Goal: Task Accomplishment & Management: Complete application form

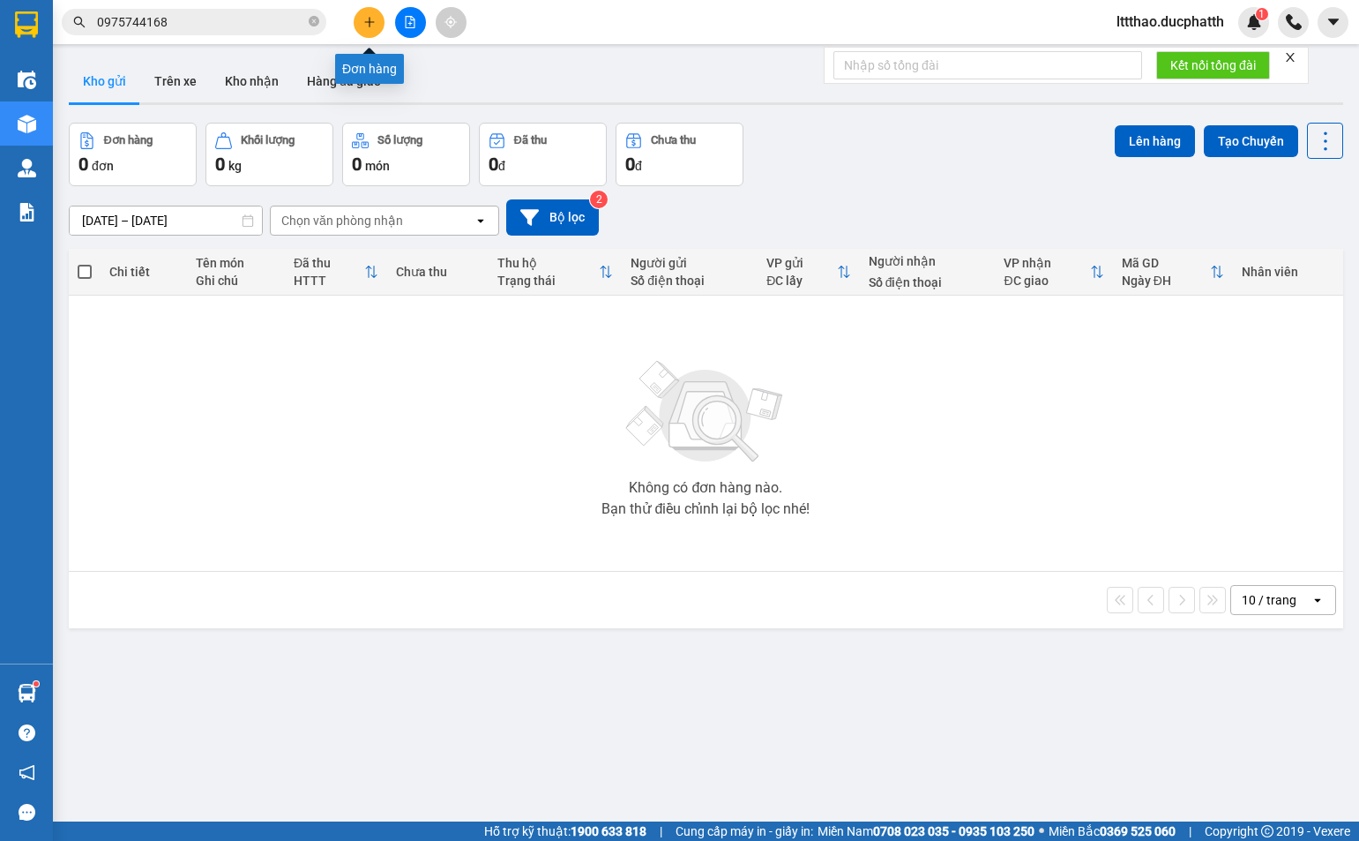
click at [365, 20] on icon "plus" at bounding box center [369, 22] width 12 height 12
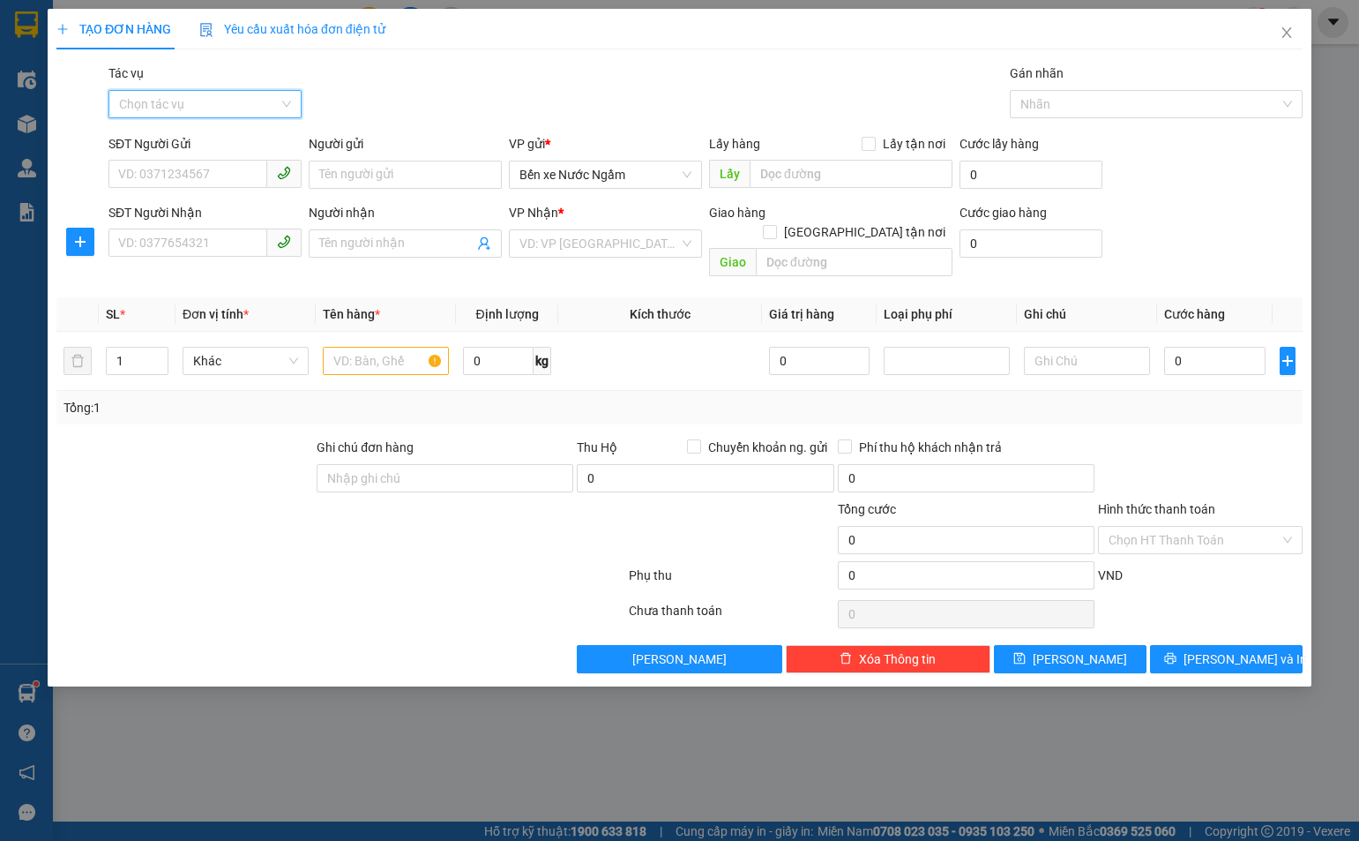
click at [209, 92] on input "Tác vụ" at bounding box center [199, 104] width 160 height 26
click at [383, 92] on div "Tác vụ Chọn tác vụ Gán nhãn Nhãn" at bounding box center [705, 95] width 1201 height 62
click at [214, 172] on input "SĐT Người Gửi" at bounding box center [187, 174] width 159 height 28
click at [227, 242] on input "SĐT Người Nhận" at bounding box center [187, 242] width 159 height 28
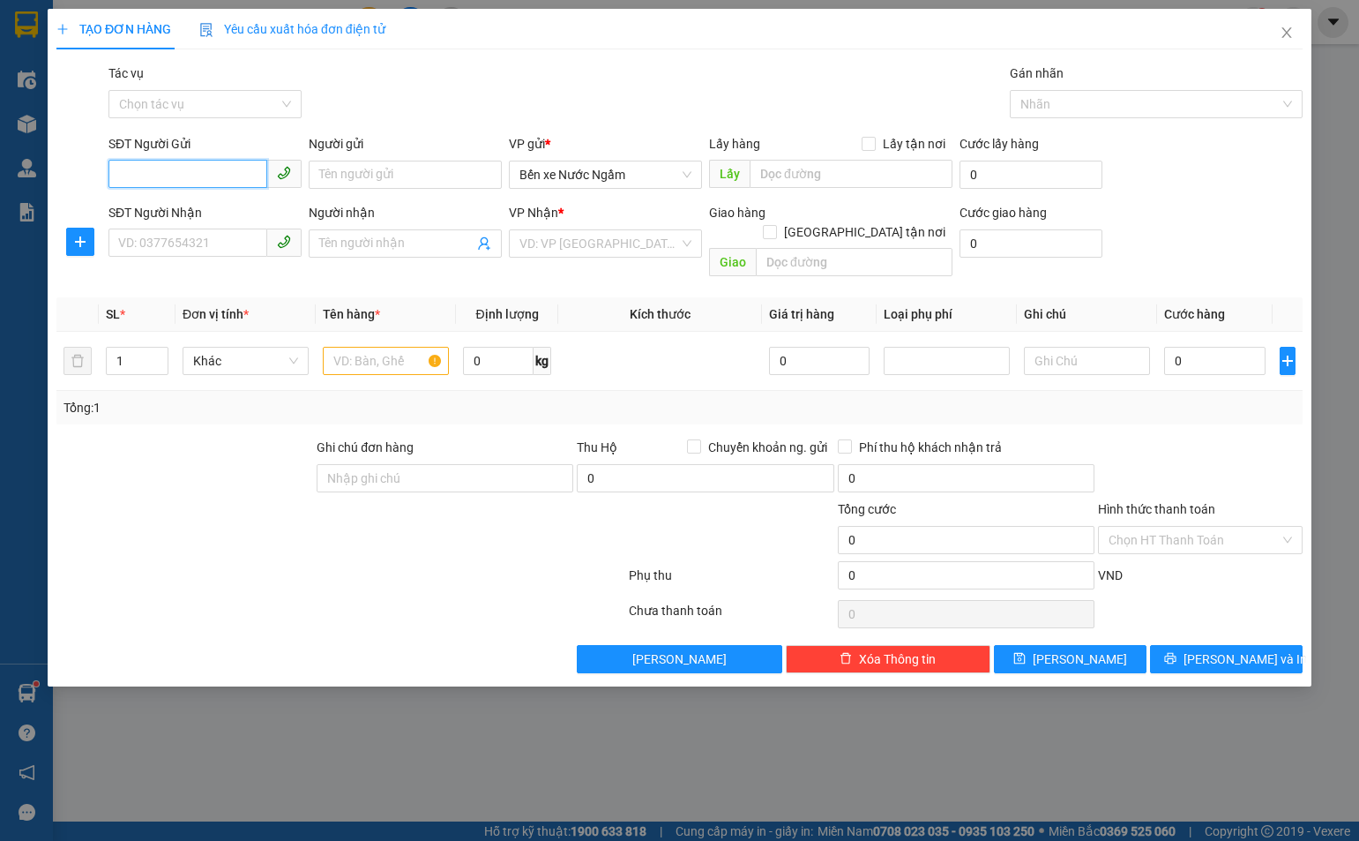
click at [183, 164] on input "SĐT Người Gửi" at bounding box center [187, 174] width 159 height 28
type input "0386852952"
click at [335, 183] on input "Người gửi" at bounding box center [405, 175] width 193 height 28
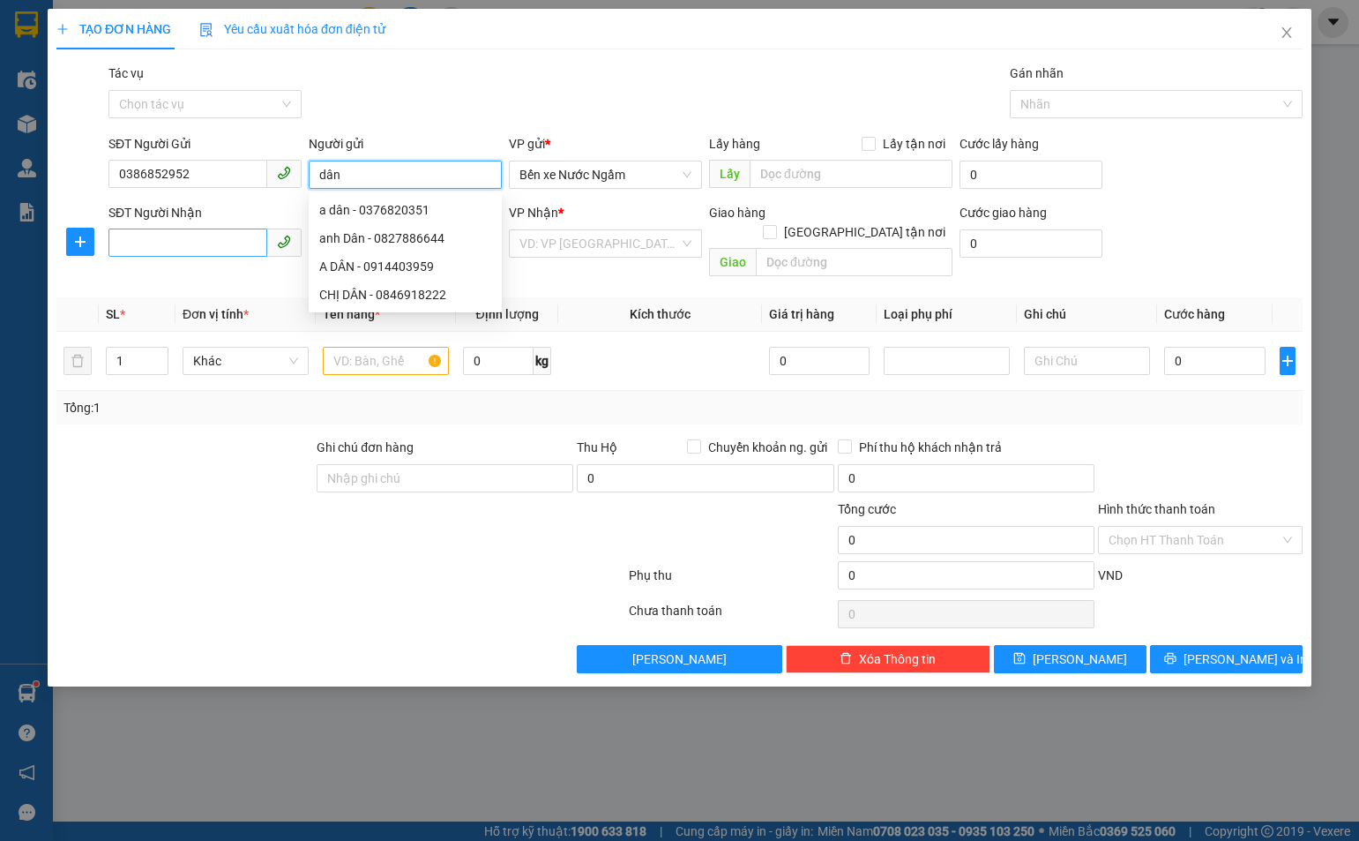
type input "dân"
click at [178, 249] on input "SĐT Người Nhận" at bounding box center [187, 242] width 159 height 28
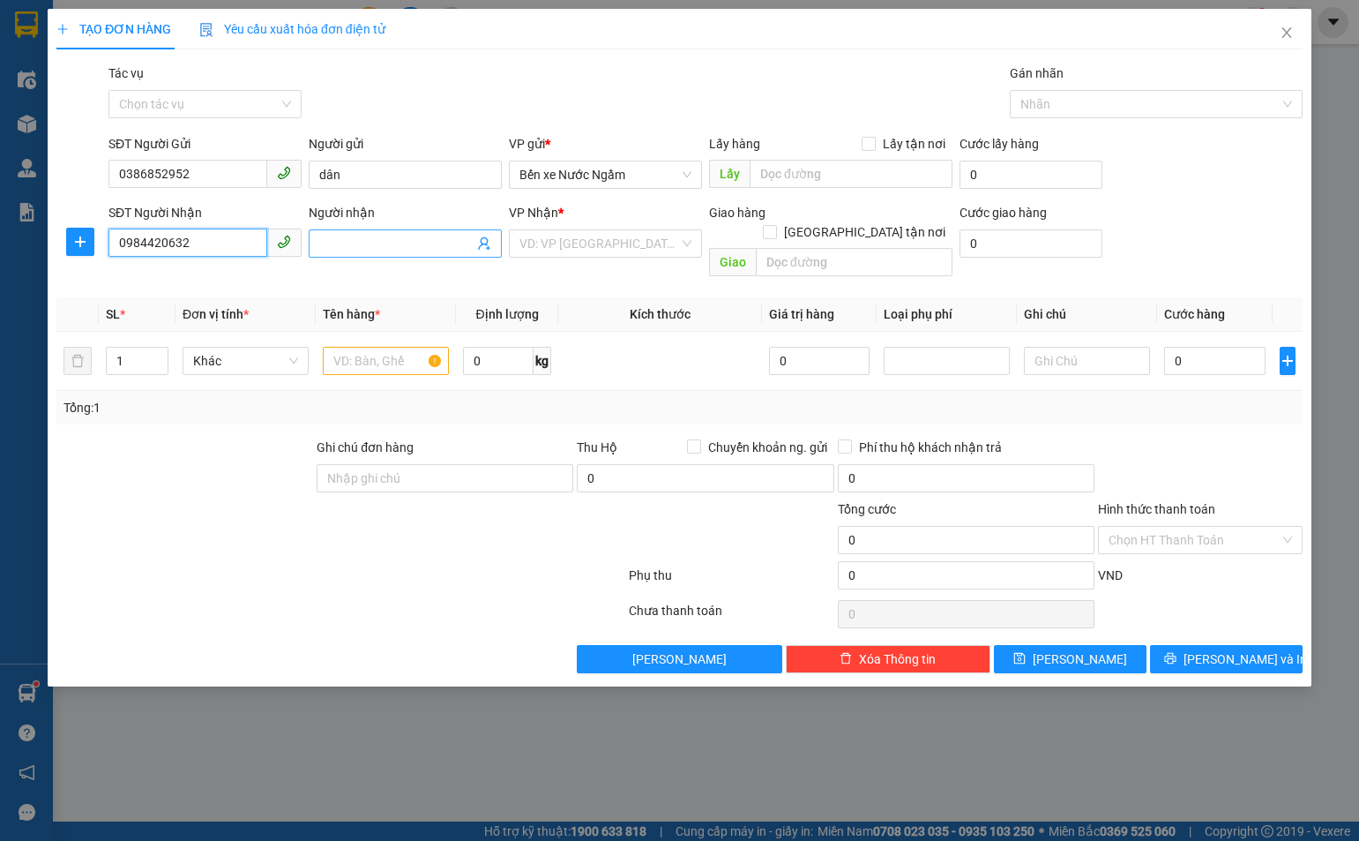
type input "0984420632"
click at [401, 244] on input "Người nhận" at bounding box center [396, 243] width 154 height 19
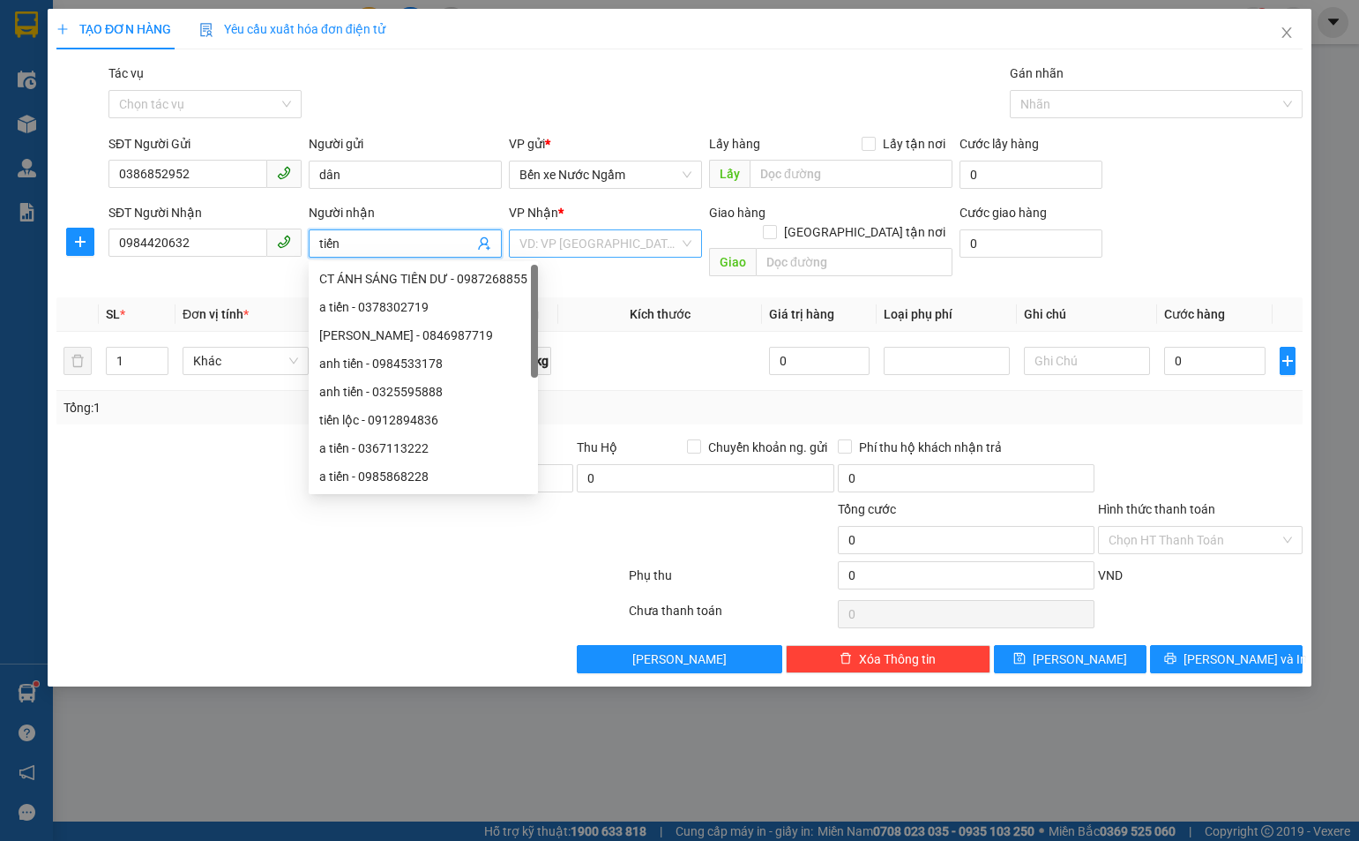
click at [633, 229] on div "VD: VP Sài Gòn" at bounding box center [605, 243] width 193 height 28
type input "tiến"
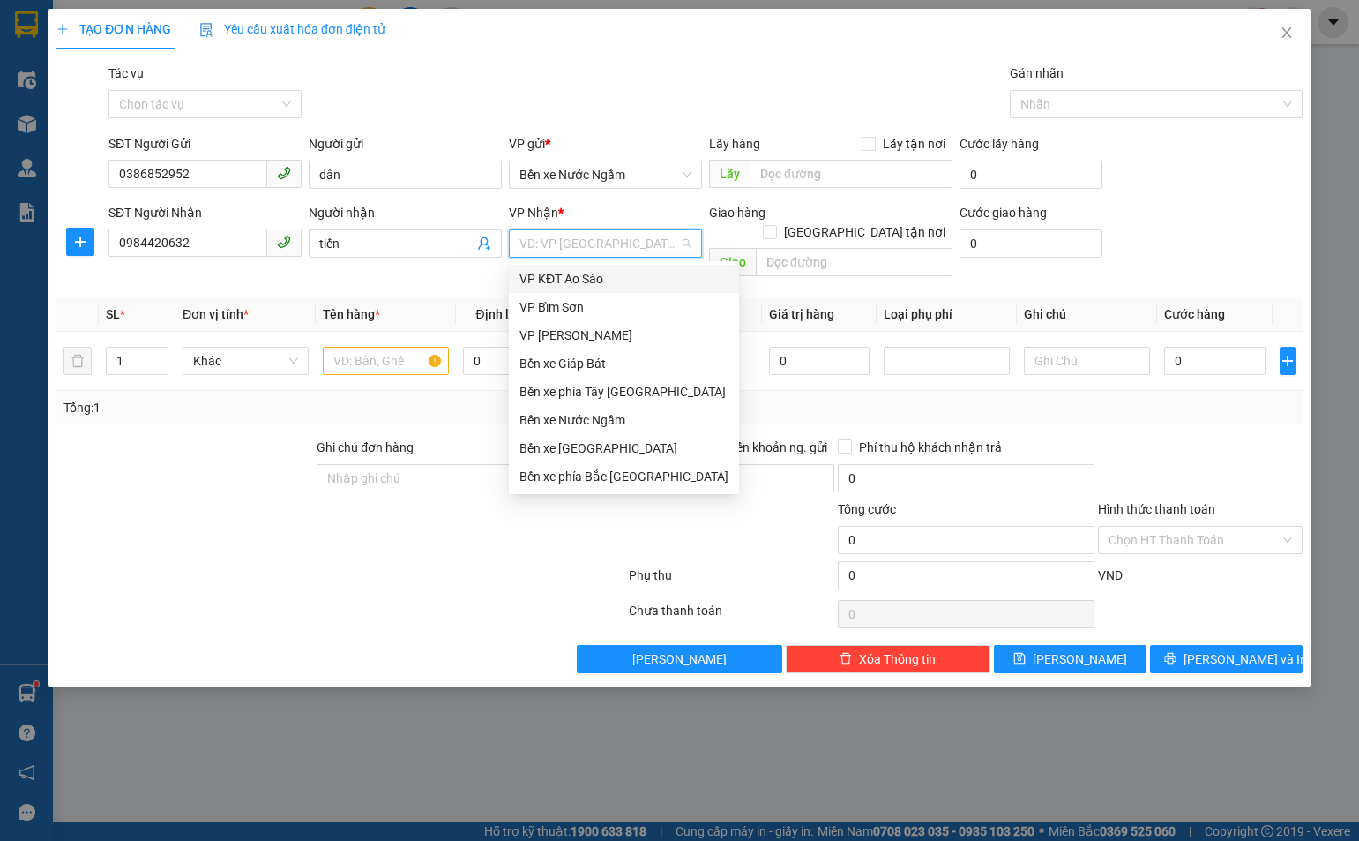
click at [763, 297] on th "Giá trị hàng" at bounding box center [819, 314] width 115 height 34
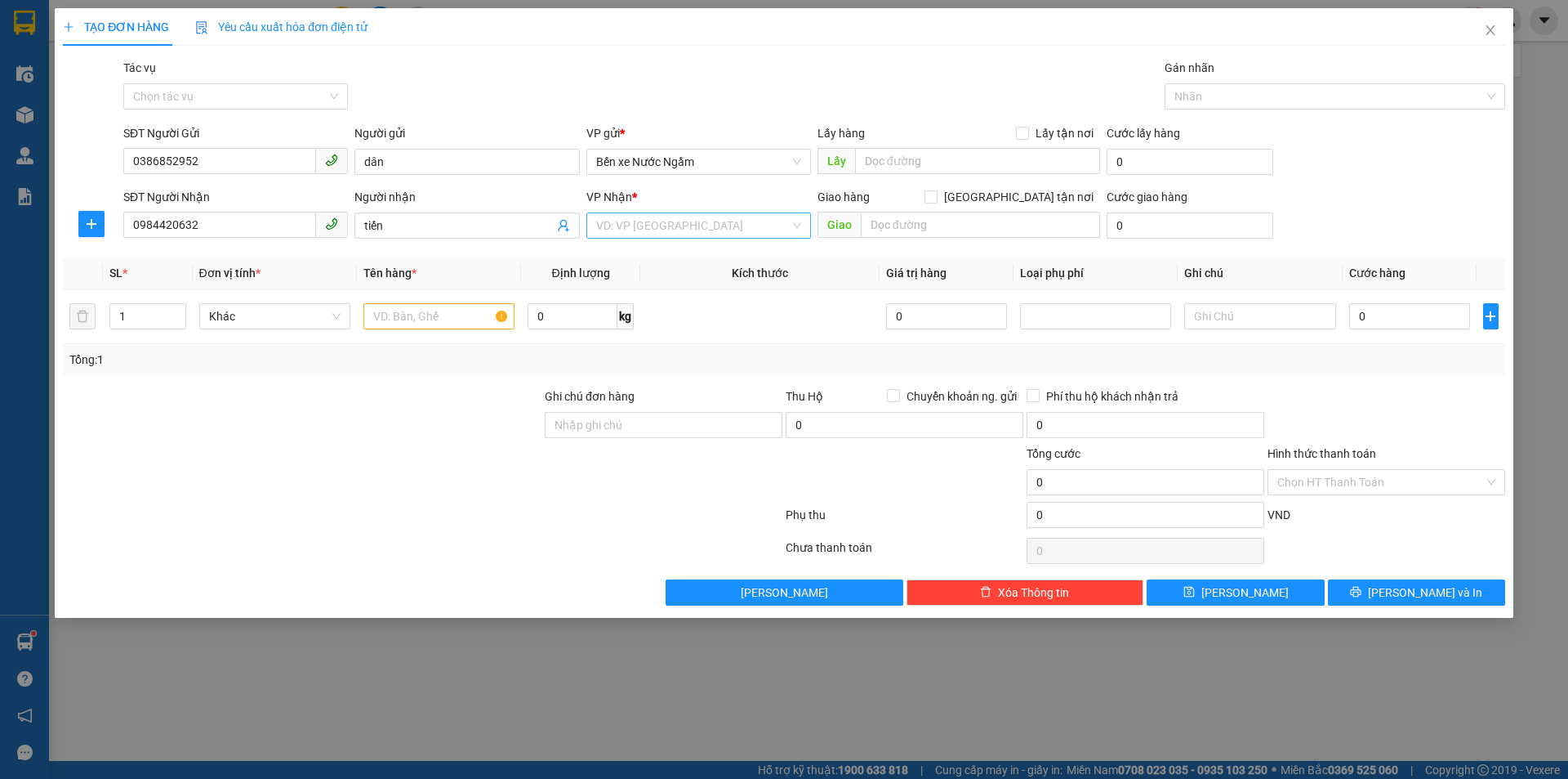
click at [753, 215] on input "search" at bounding box center [693, 225] width 194 height 24
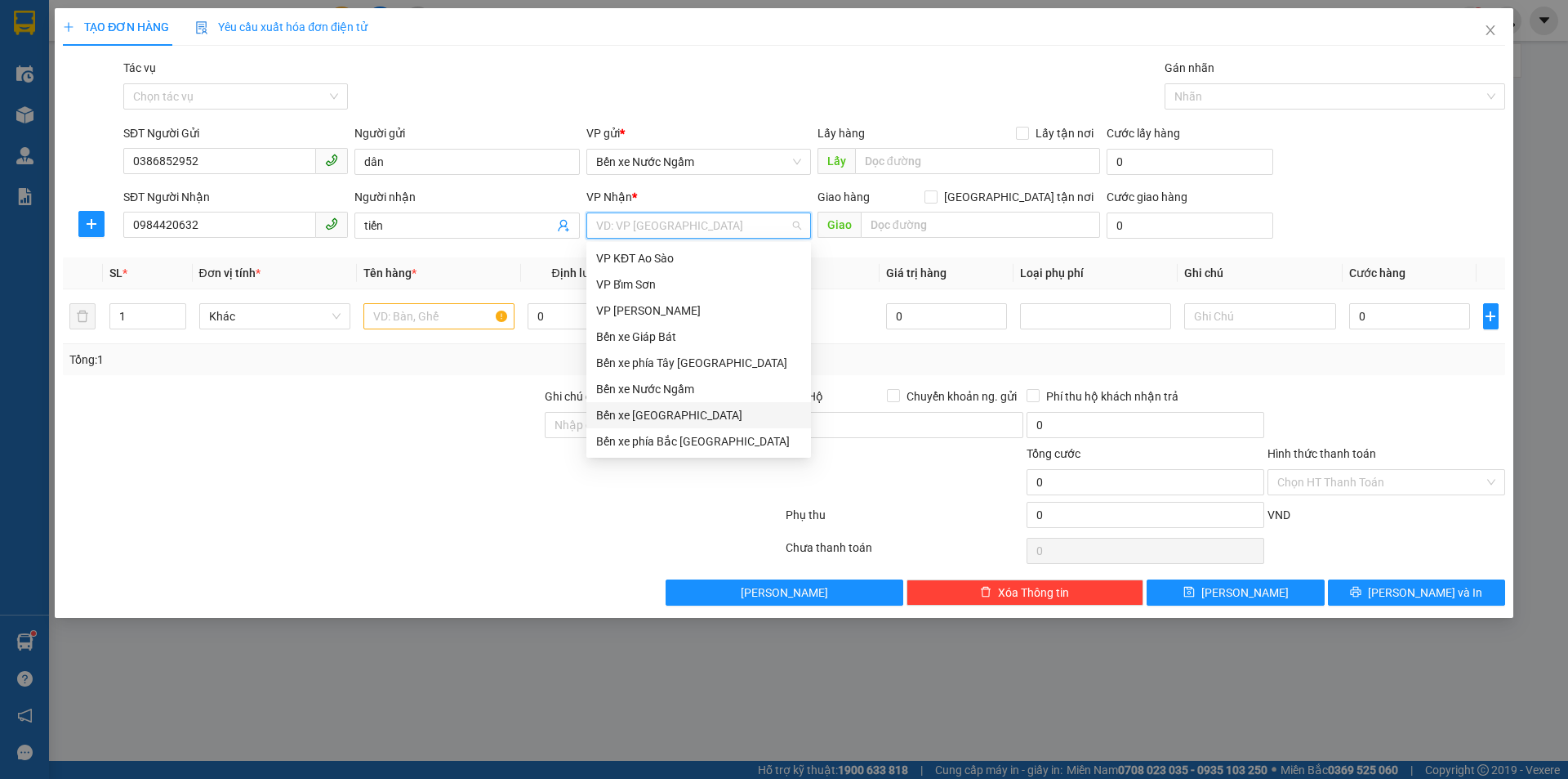
click at [676, 416] on div "Bến xe Hoằng Hóa" at bounding box center [698, 414] width 205 height 18
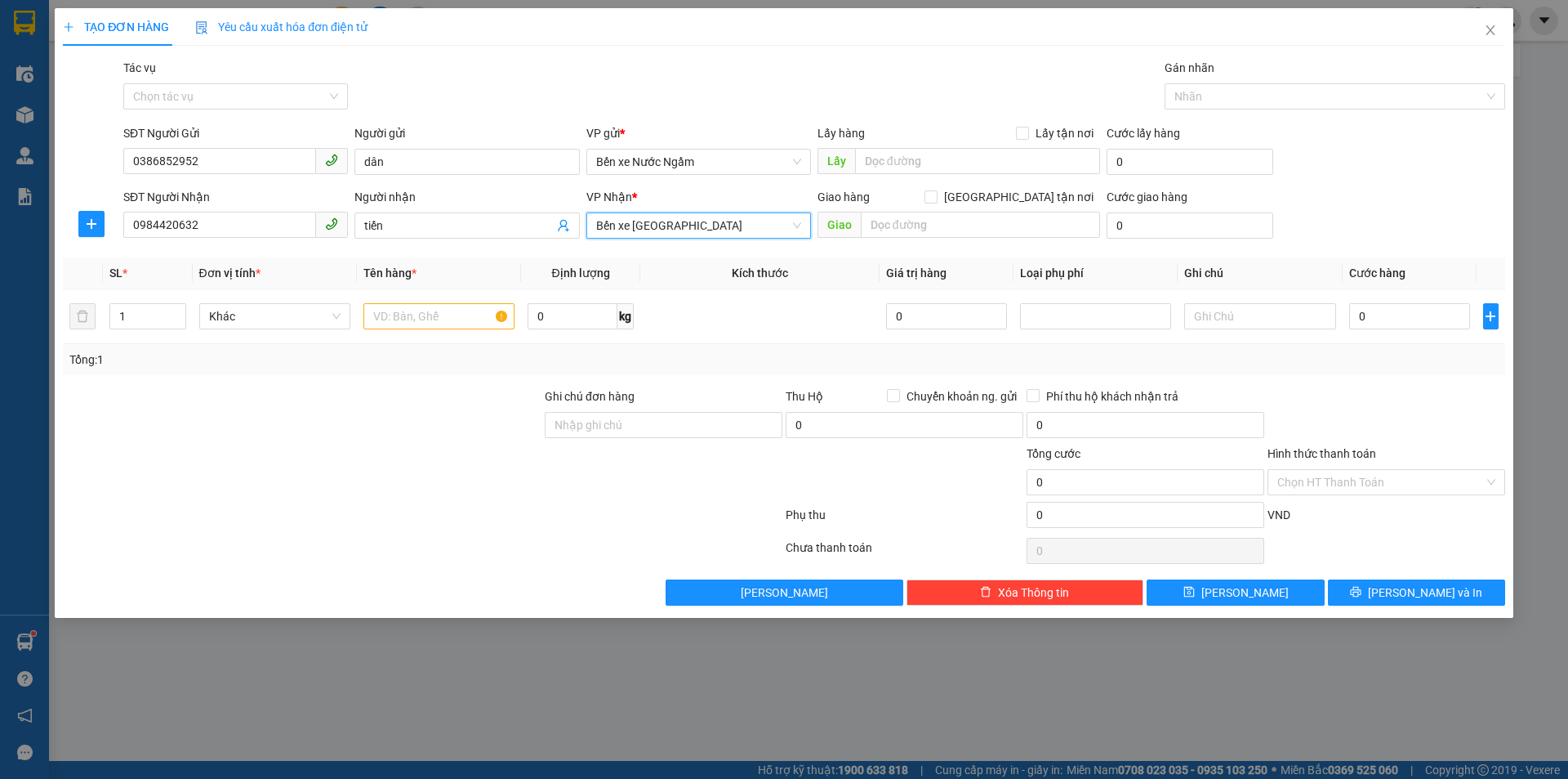
click at [963, 209] on div "Giao hàng Giao tận nơi" at bounding box center [959, 200] width 282 height 24
click at [387, 308] on input "text" at bounding box center [438, 316] width 151 height 26
type input "1 thùng ct"
click at [725, 419] on input "Ghi chú đơn hàng" at bounding box center [663, 425] width 238 height 26
type input "ngtt"
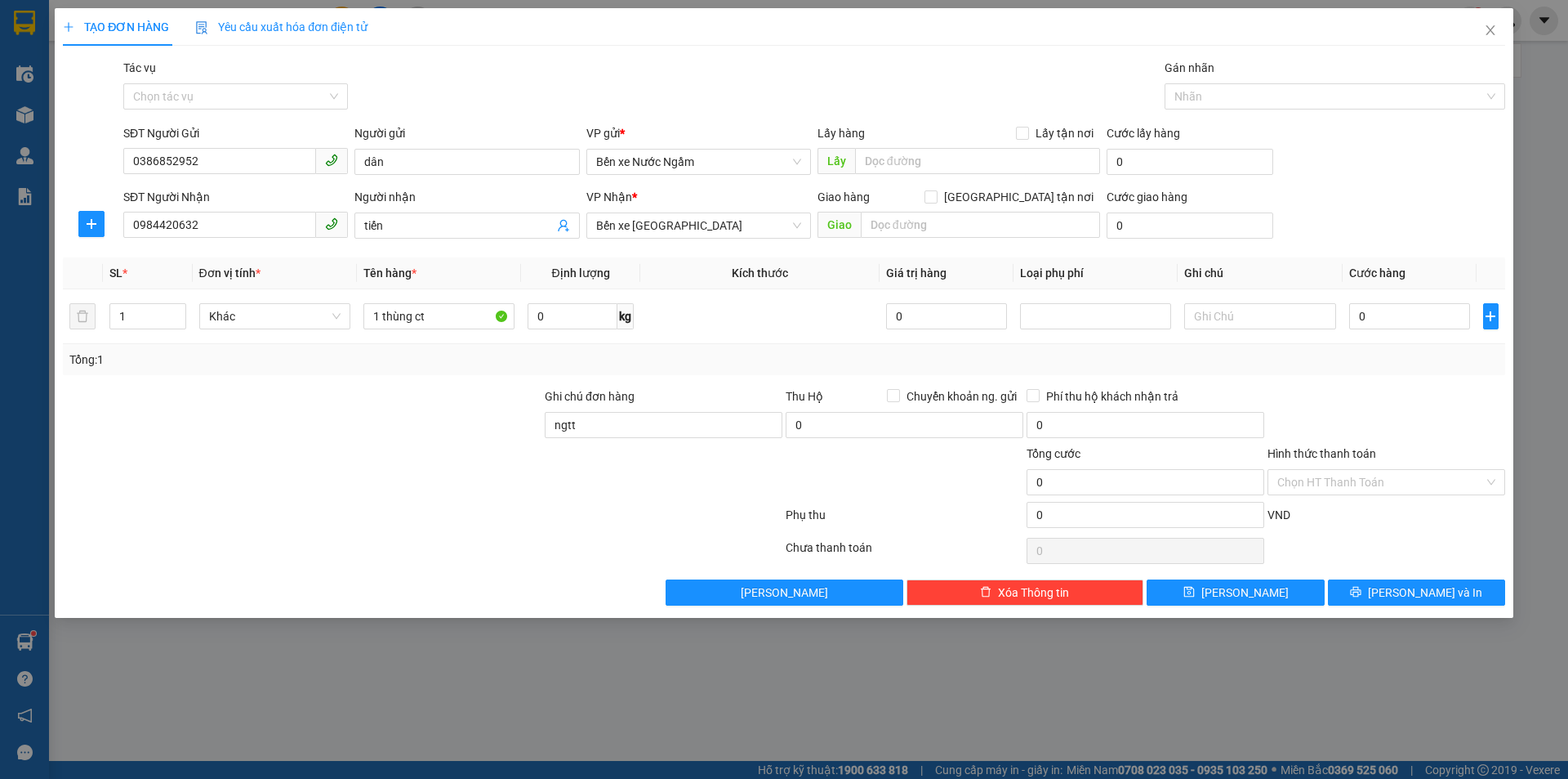
drag, startPoint x: 507, startPoint y: 494, endPoint x: 582, endPoint y: 495, distance: 75.0
click at [506, 494] on div at bounding box center [302, 473] width 482 height 57
click at [1258, 320] on input "0" at bounding box center [1410, 316] width 121 height 26
type input "4"
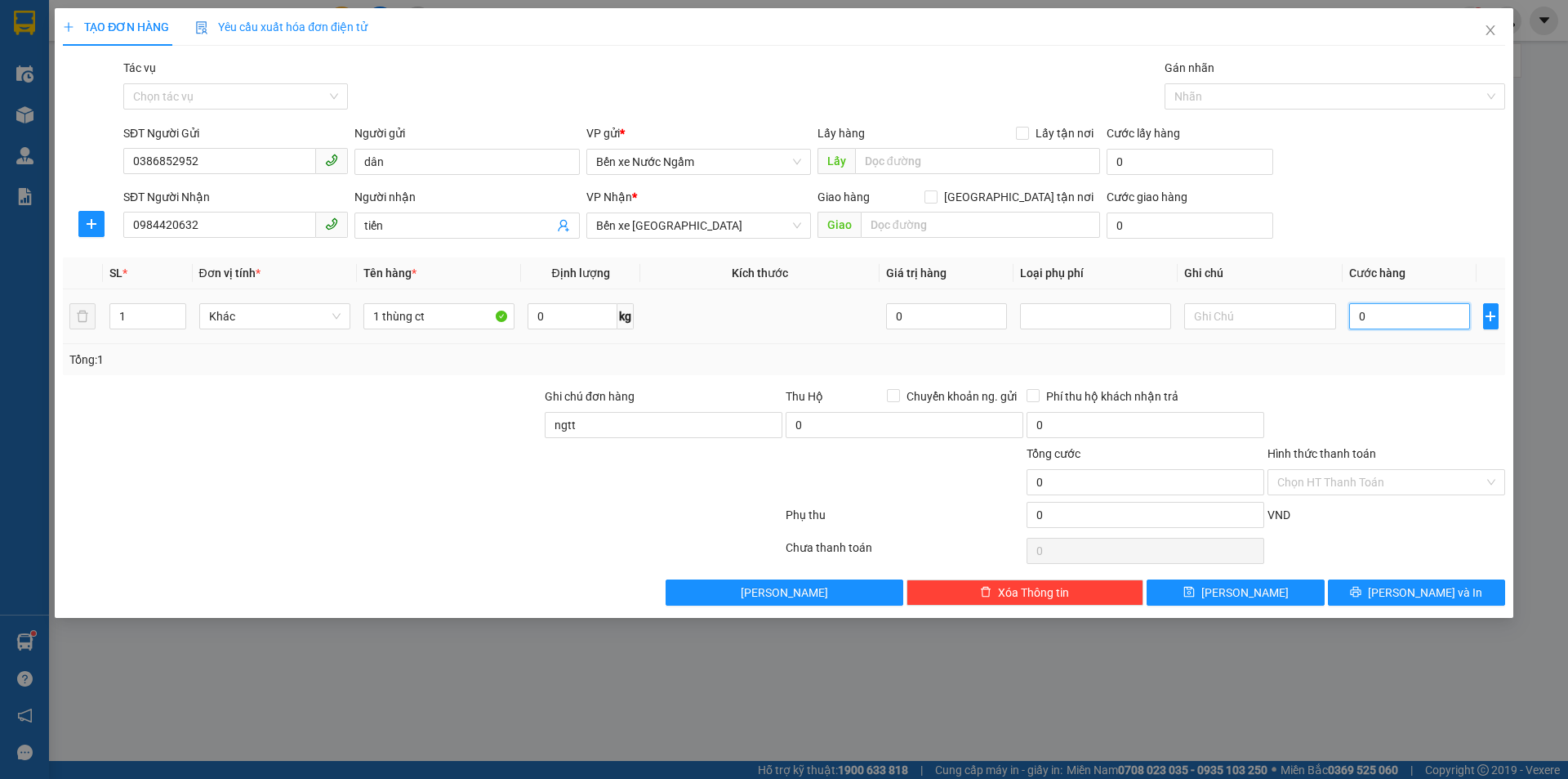
type input "4"
type input "40"
type input "400"
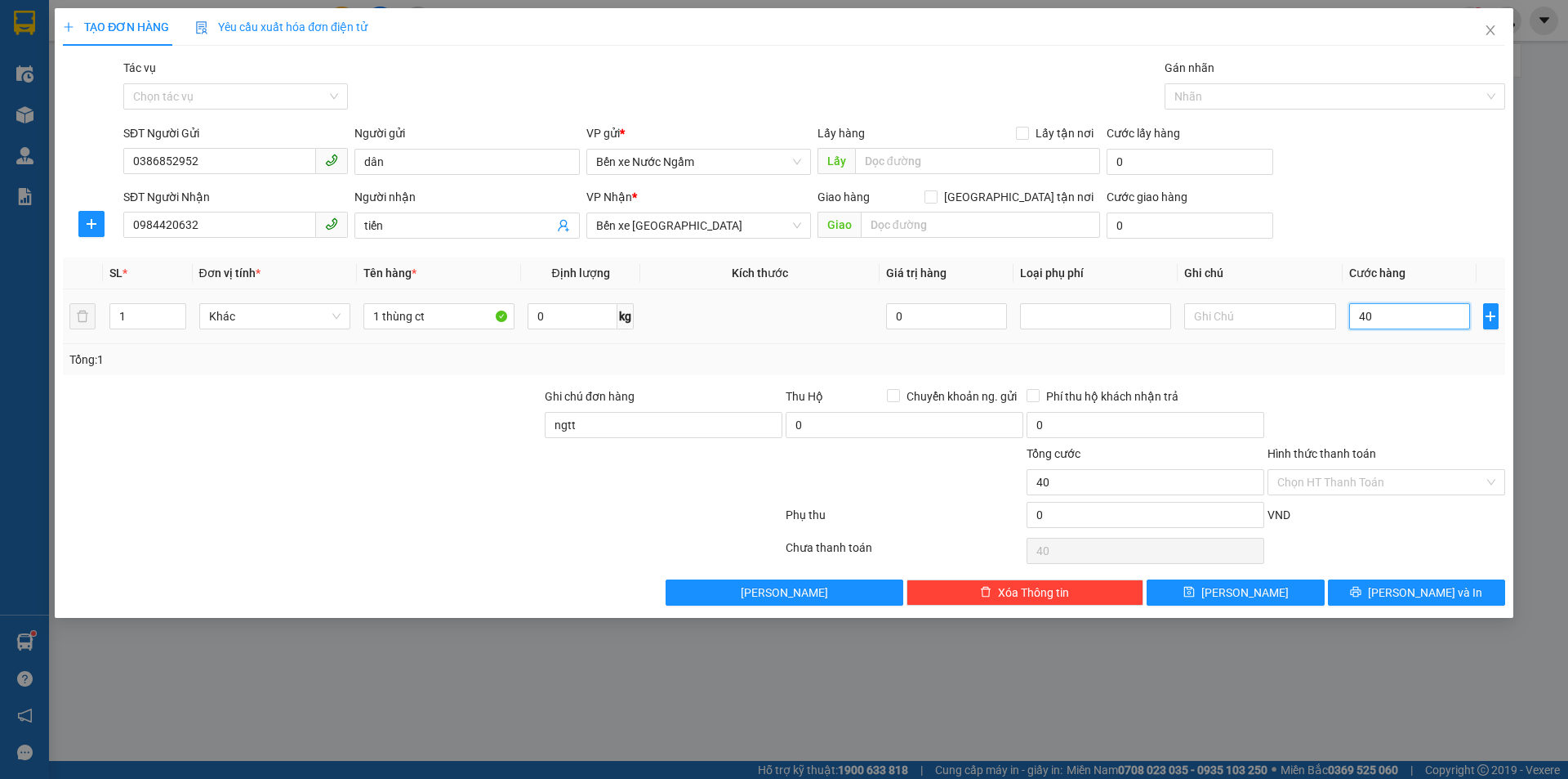
type input "400"
type input "4.000"
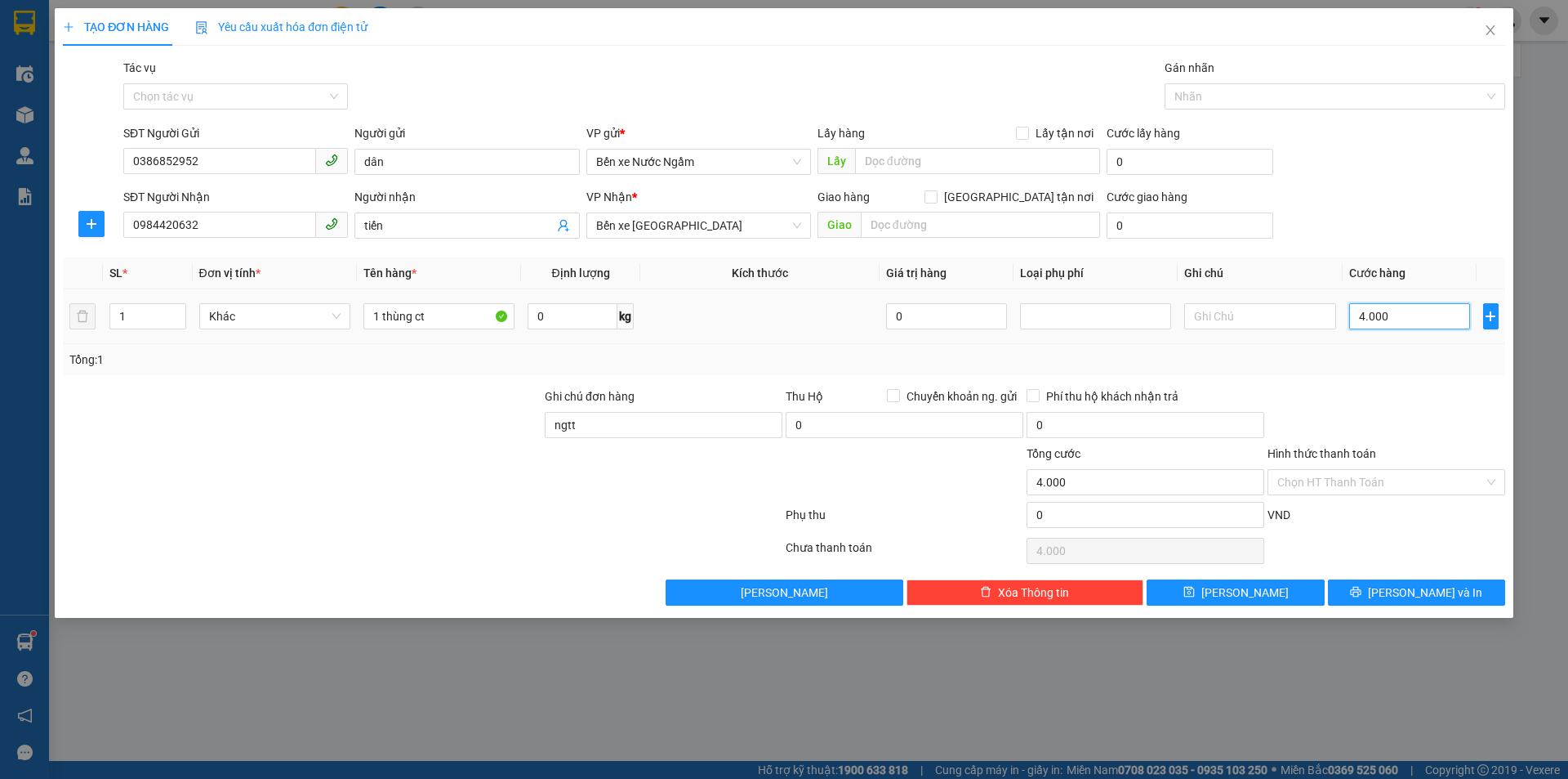
type input "40.000"
click at [1192, 530] on div "0" at bounding box center [1146, 518] width 238 height 32
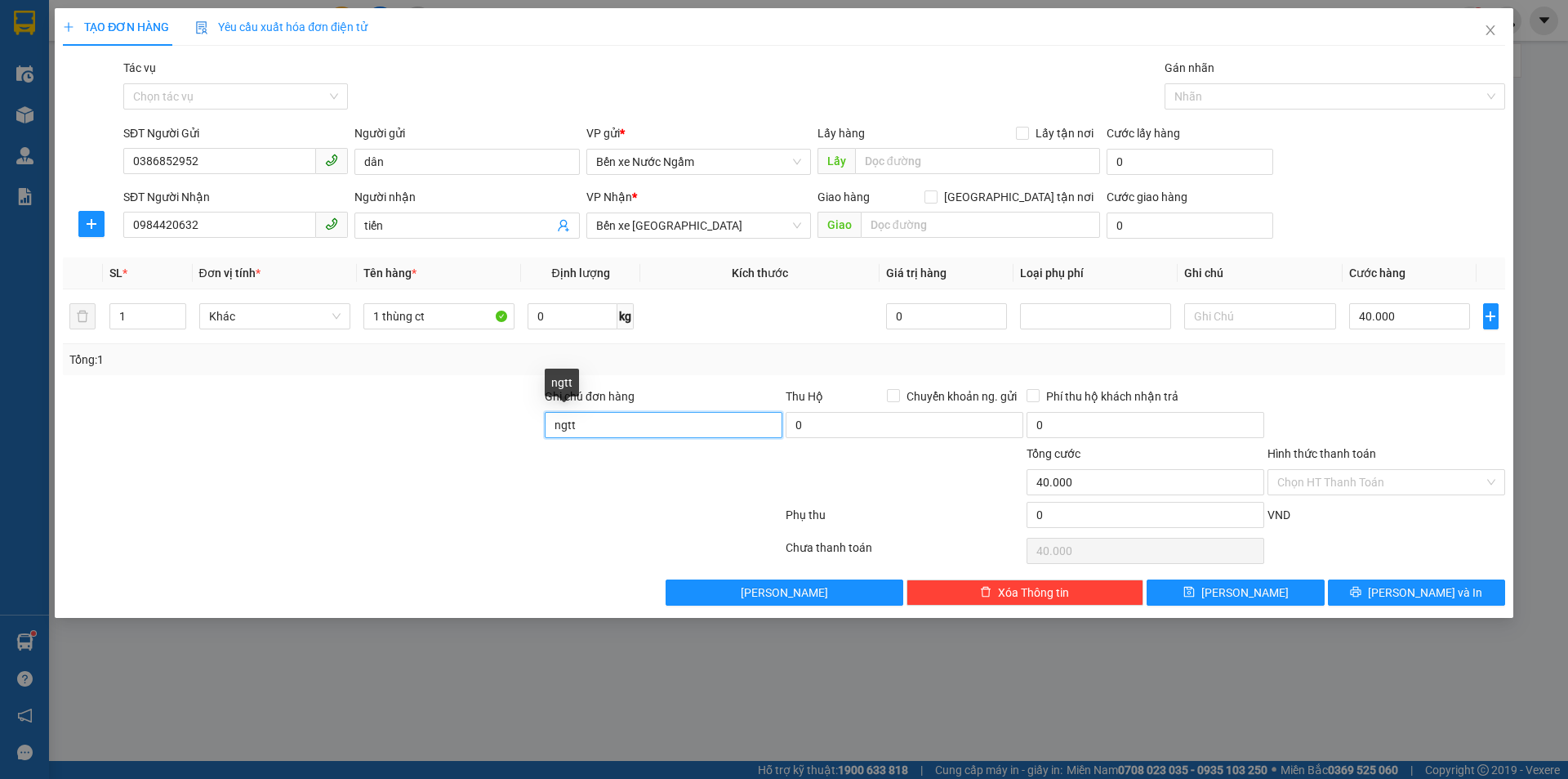
drag, startPoint x: 661, startPoint y: 422, endPoint x: 529, endPoint y: 417, distance: 132.1
click at [529, 417] on div "Ghi chú đơn hàng ngtt Thu Hộ Chuyển khoản ng. gửi 0 Phí thu hộ khách nhận trả 0" at bounding box center [784, 416] width 1446 height 57
type input "shb cty 19h01 11/10 pham van dan"
click at [1258, 481] on input "Hình thức thanh toán" at bounding box center [1380, 482] width 207 height 24
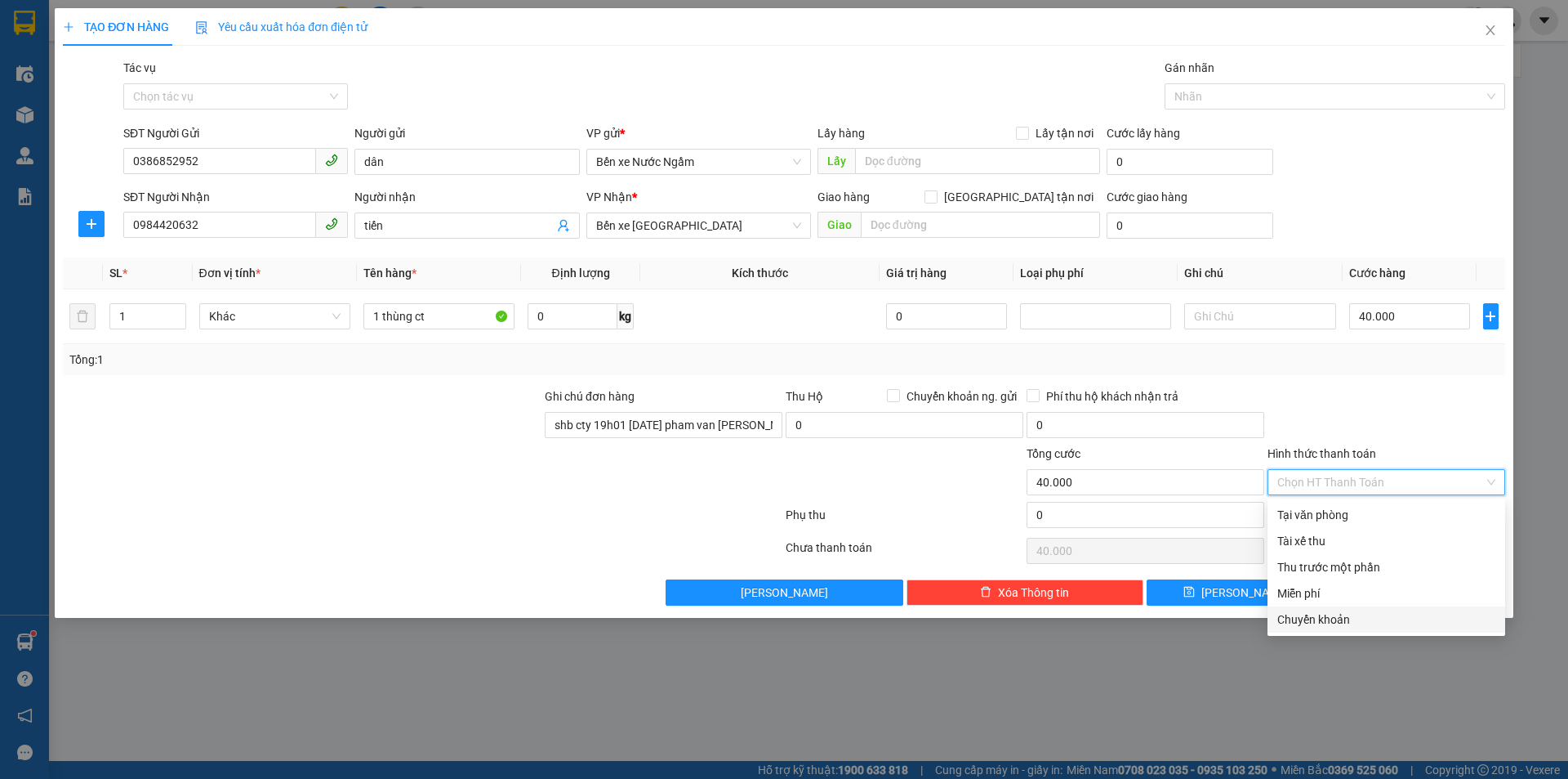
click at [1258, 621] on div "Chuyển khoản" at bounding box center [1386, 619] width 218 height 18
type input "0"
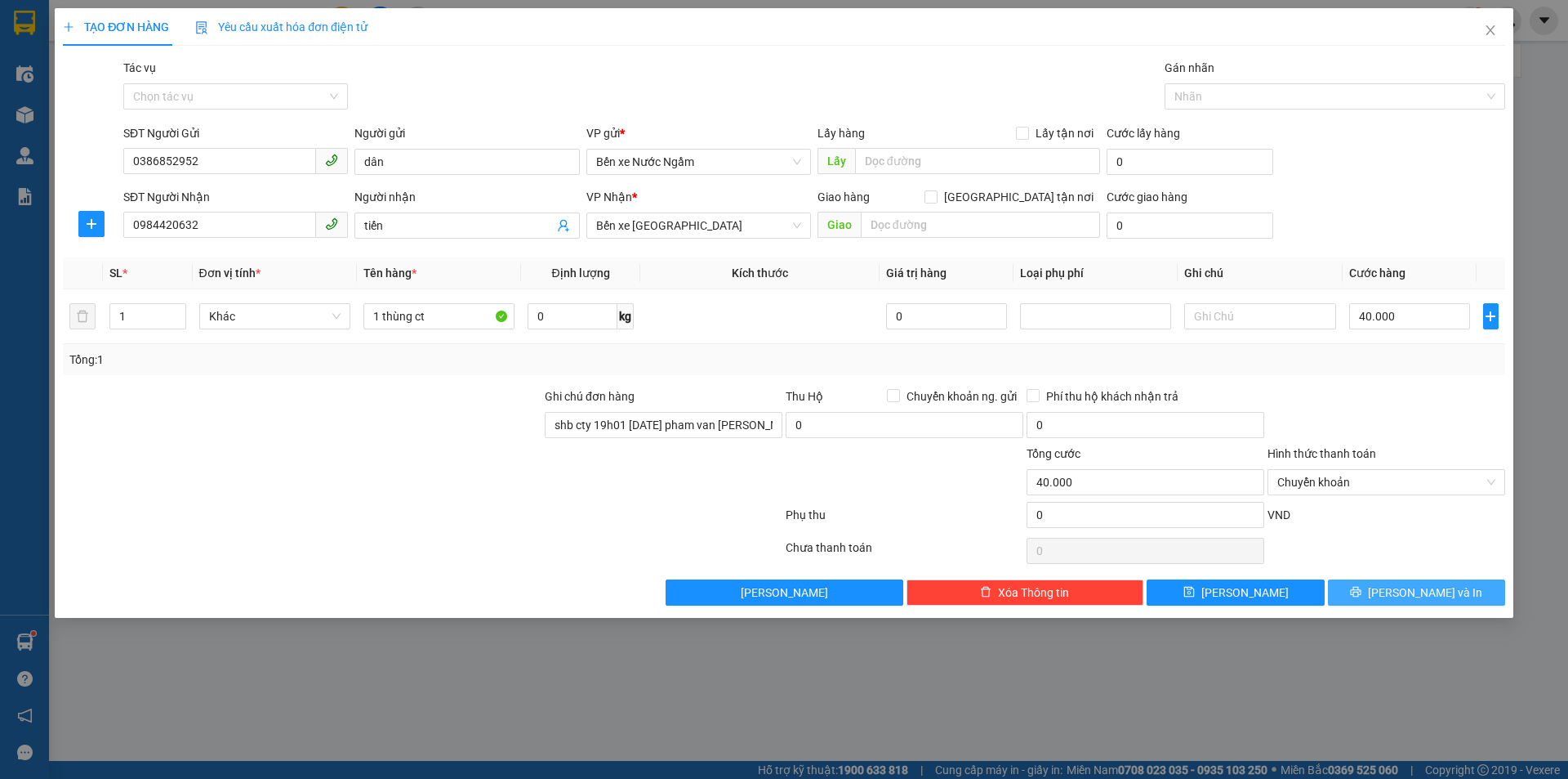
click at [1258, 588] on span "Lưu và In" at bounding box center [1424, 592] width 114 height 18
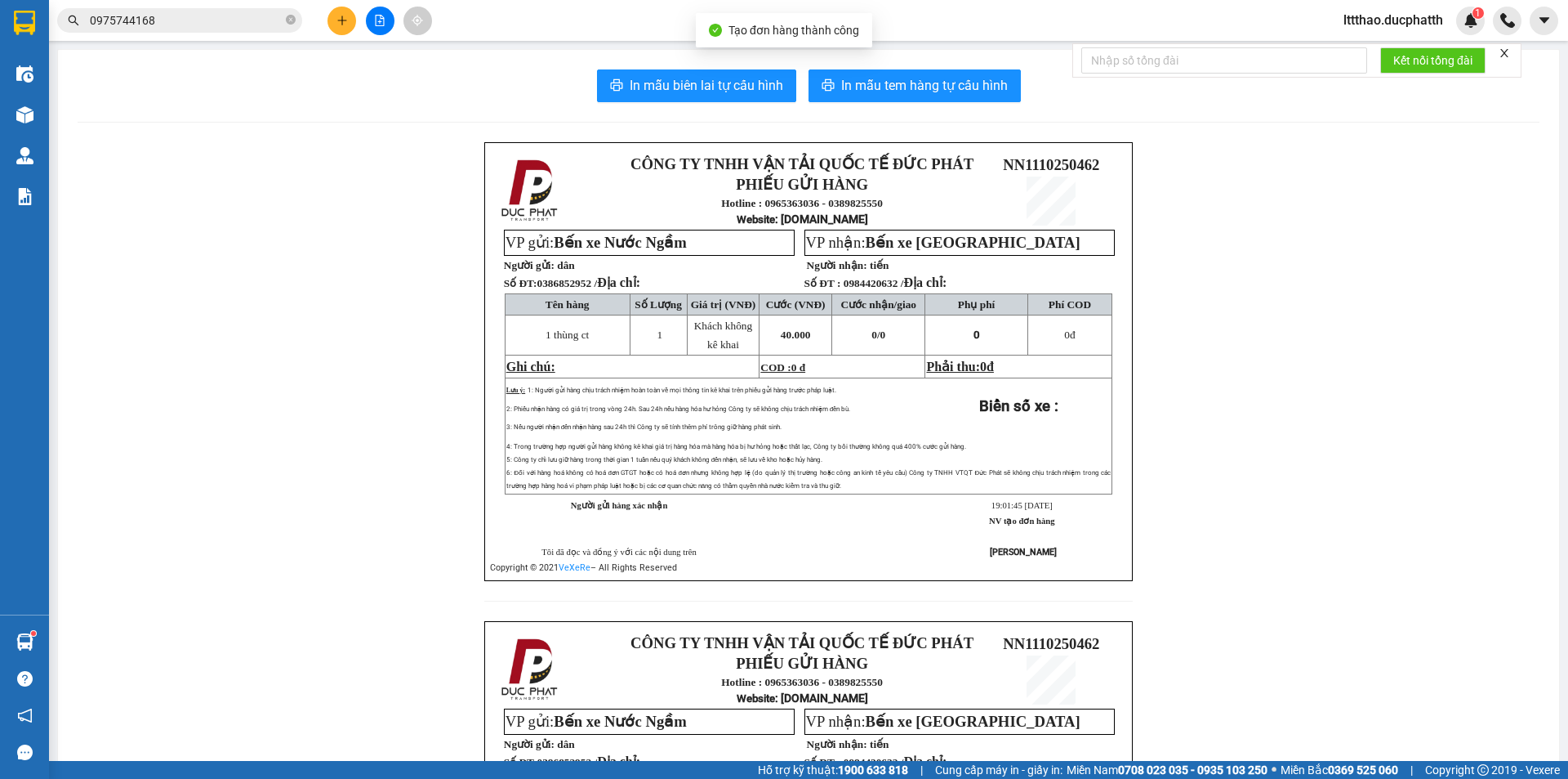
click at [1258, 52] on icon "close" at bounding box center [1504, 53] width 8 height 8
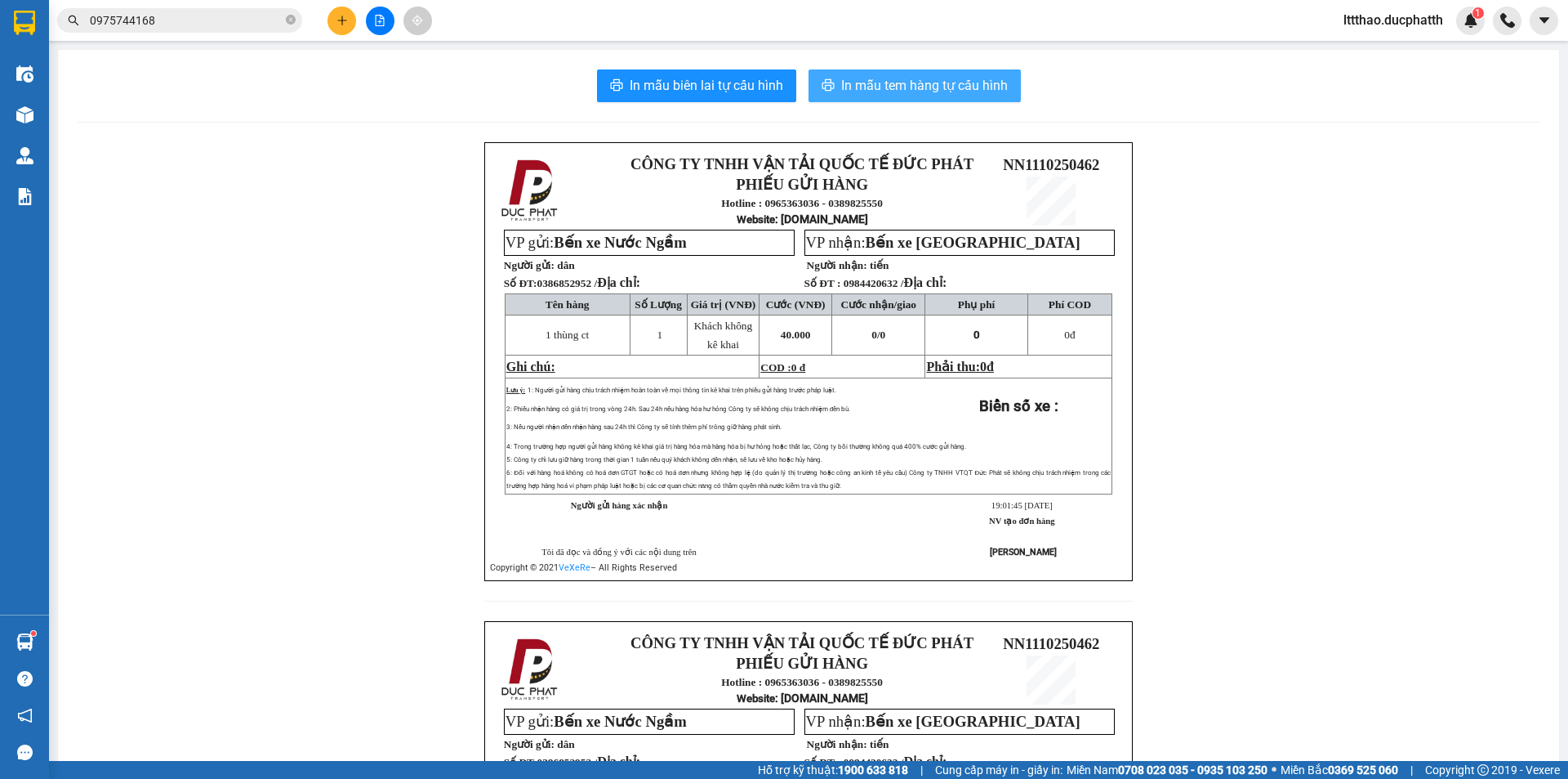
click at [949, 84] on span "In mẫu tem hàng tự cấu hình" at bounding box center [924, 85] width 167 height 20
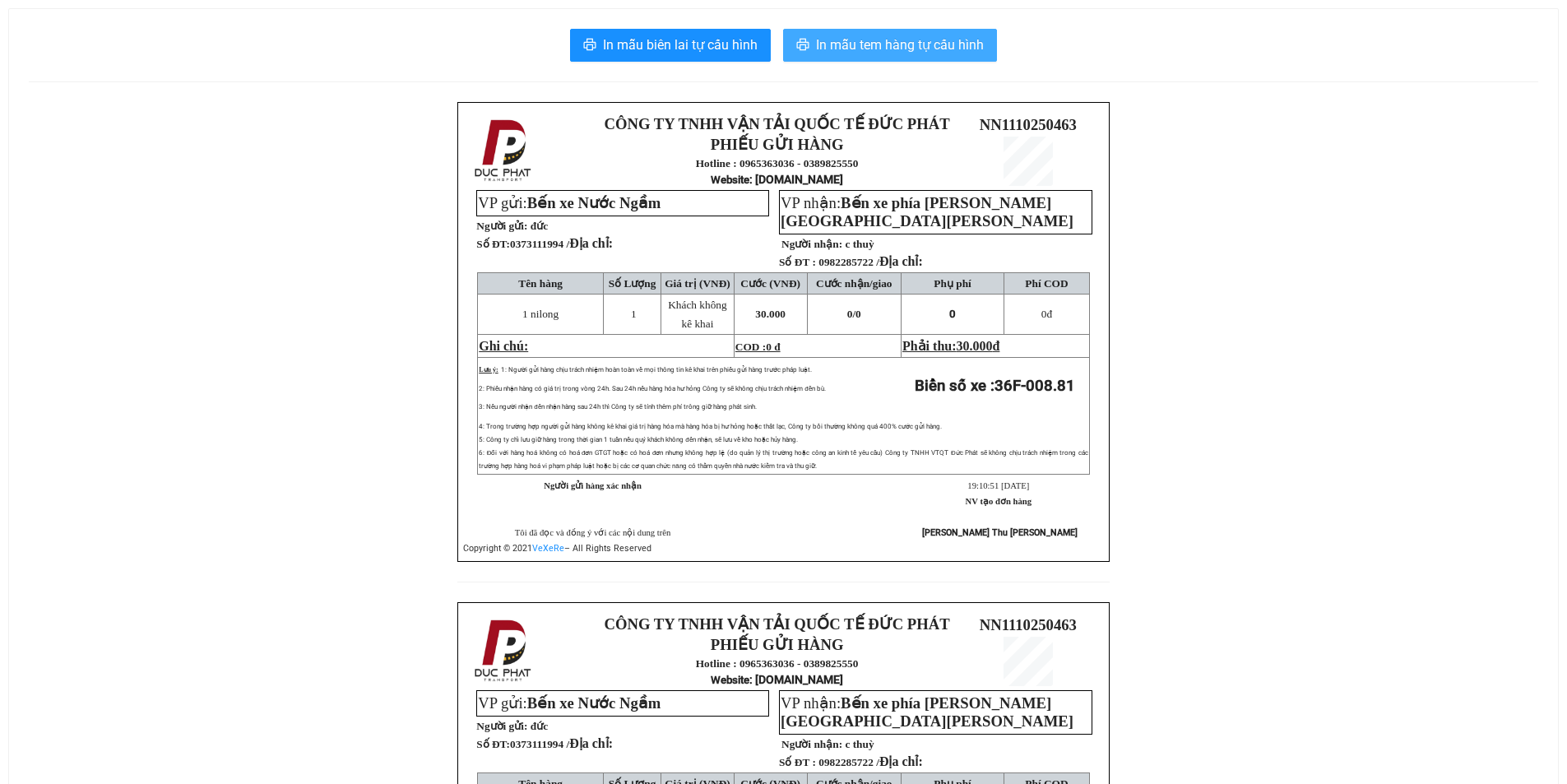
click at [893, 47] on span "In mẫu tem hàng tự cấu hình" at bounding box center [900, 45] width 168 height 21
